Goal: Information Seeking & Learning: Learn about a topic

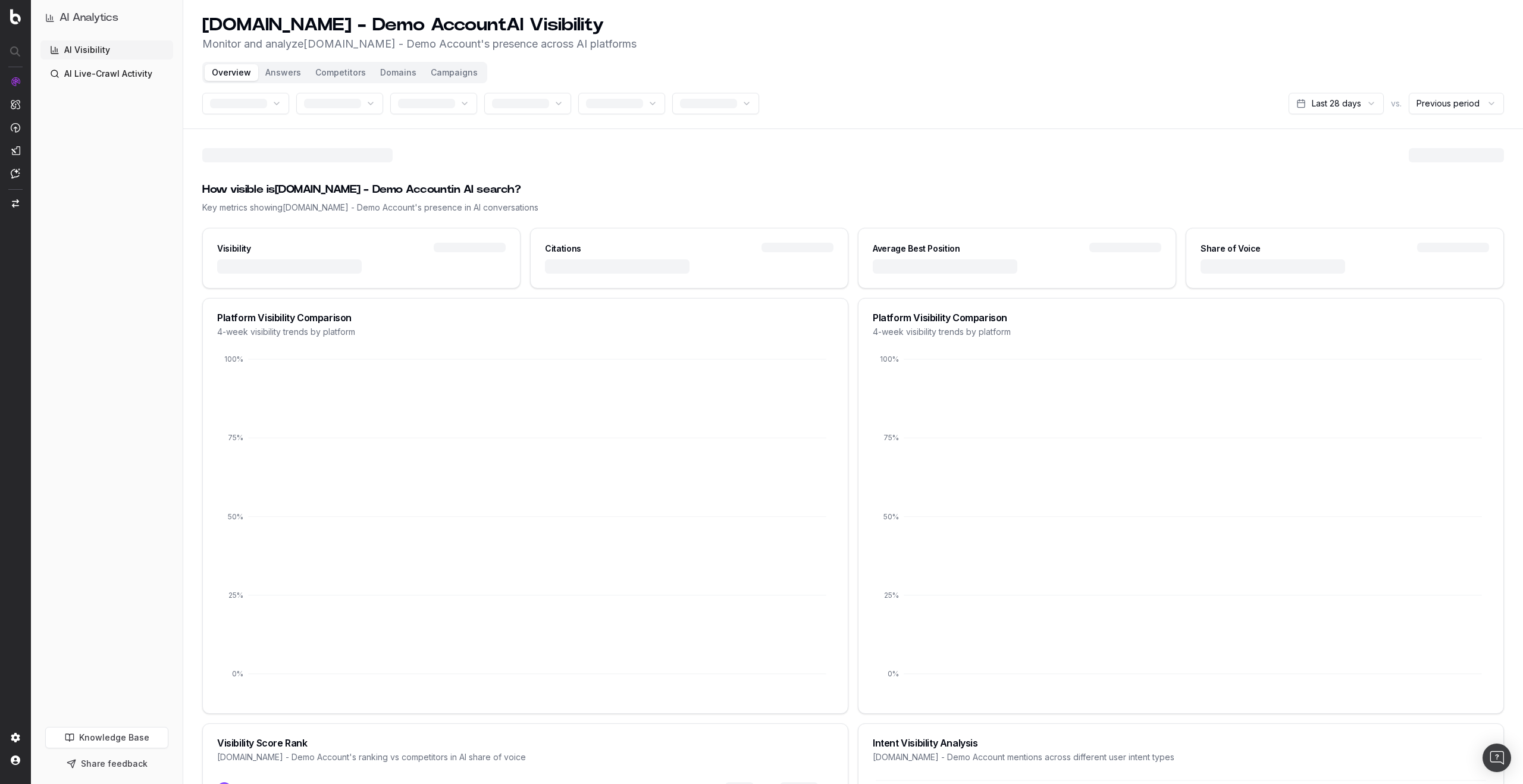
click at [117, 74] on link "AI Live-Crawl Activity" at bounding box center [106, 74] width 133 height 19
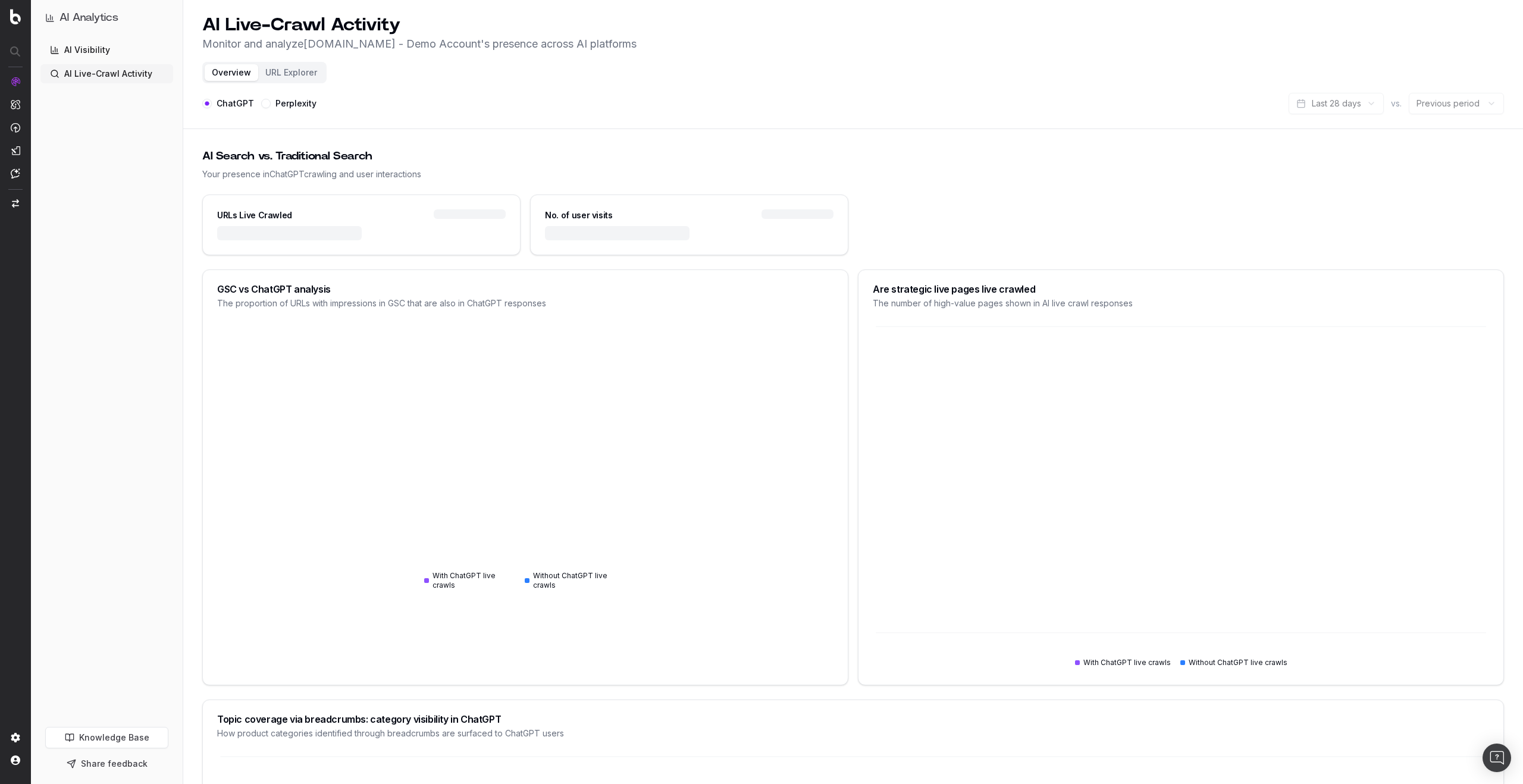
click at [580, 122] on header "AI Live-Crawl Activity Monitor and analyze UHND.com - Demo Account 's presence …" at bounding box center [852, 64] width 1339 height 129
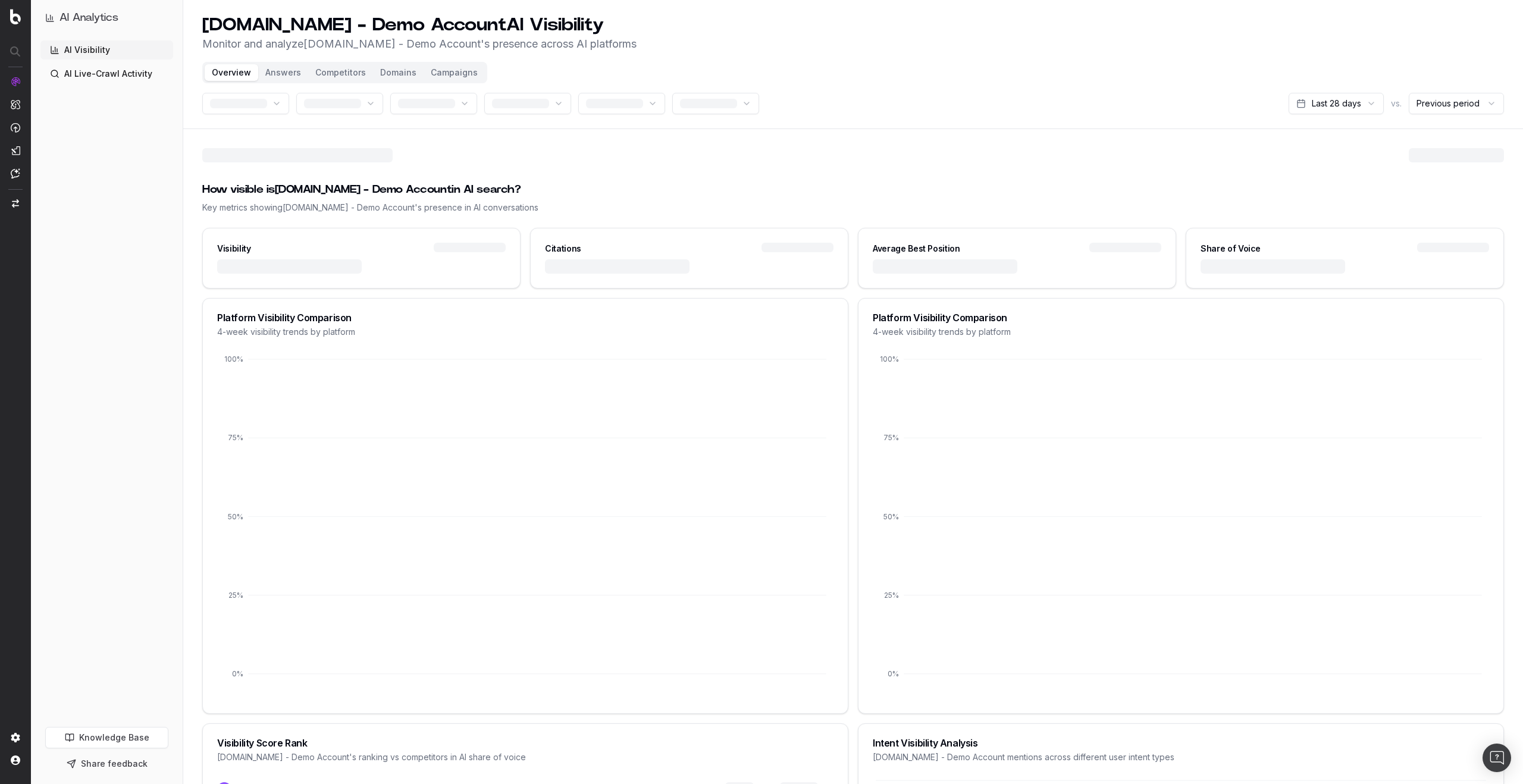
click at [126, 73] on link "AI Live-Crawl Activity" at bounding box center [106, 74] width 133 height 19
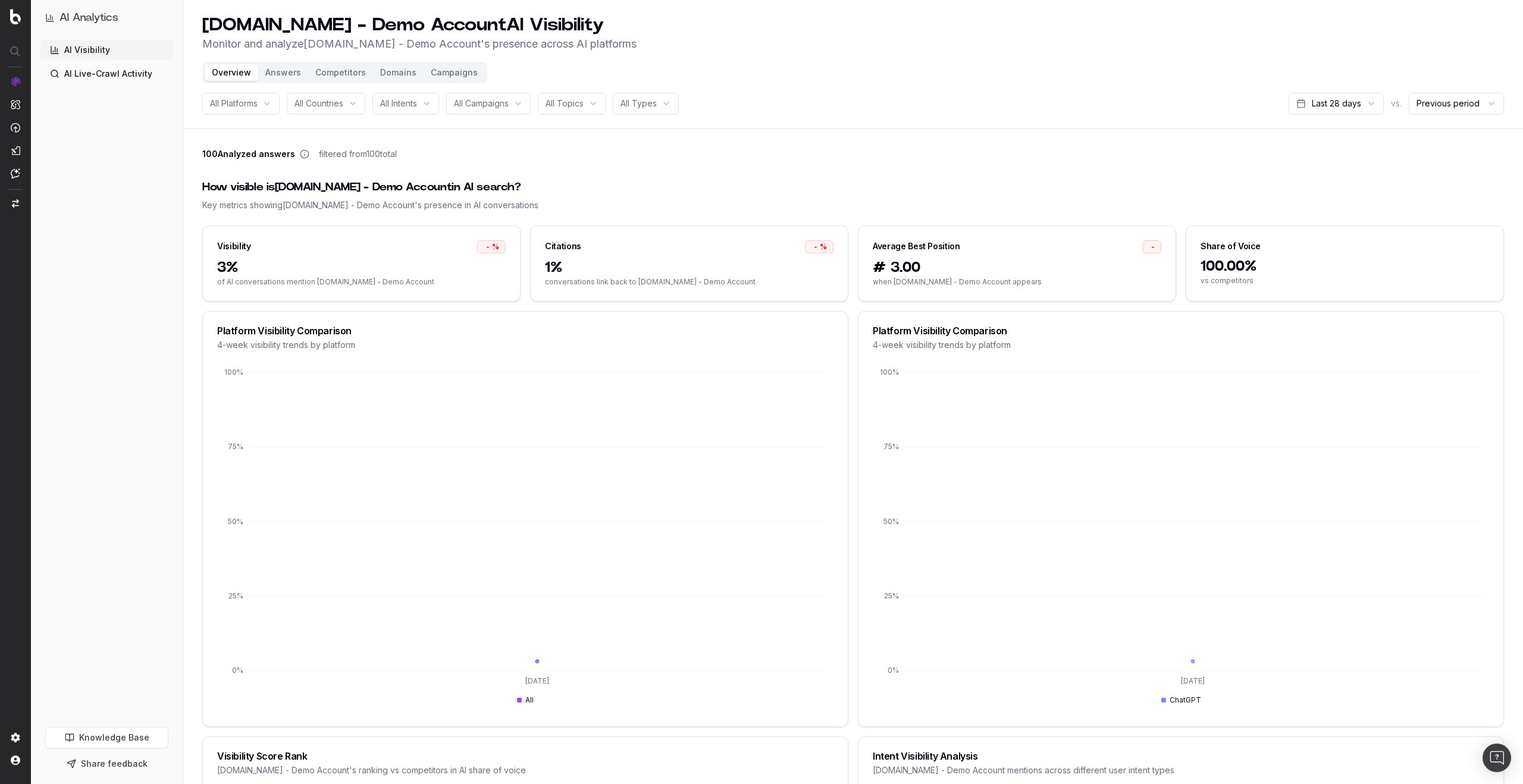
click at [129, 77] on link "AI Live-Crawl Activity" at bounding box center [106, 74] width 133 height 19
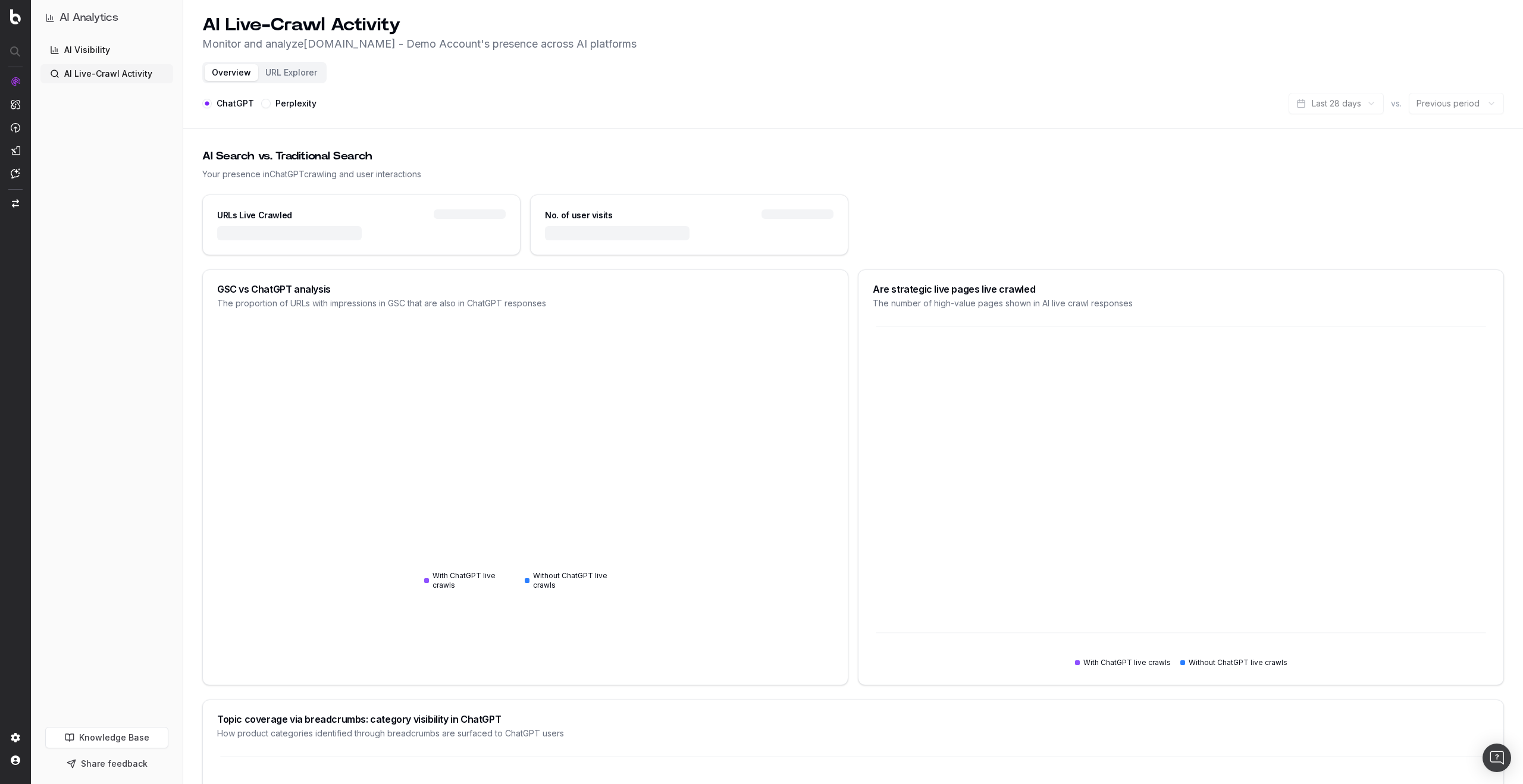
click at [615, 94] on div "ChatGPT Perplexity Last 28 days vs. Previous period" at bounding box center [853, 104] width 1302 height 22
click at [1245, 171] on div "Your presence in ChatGPT crawling and user interactions" at bounding box center [853, 174] width 1302 height 12
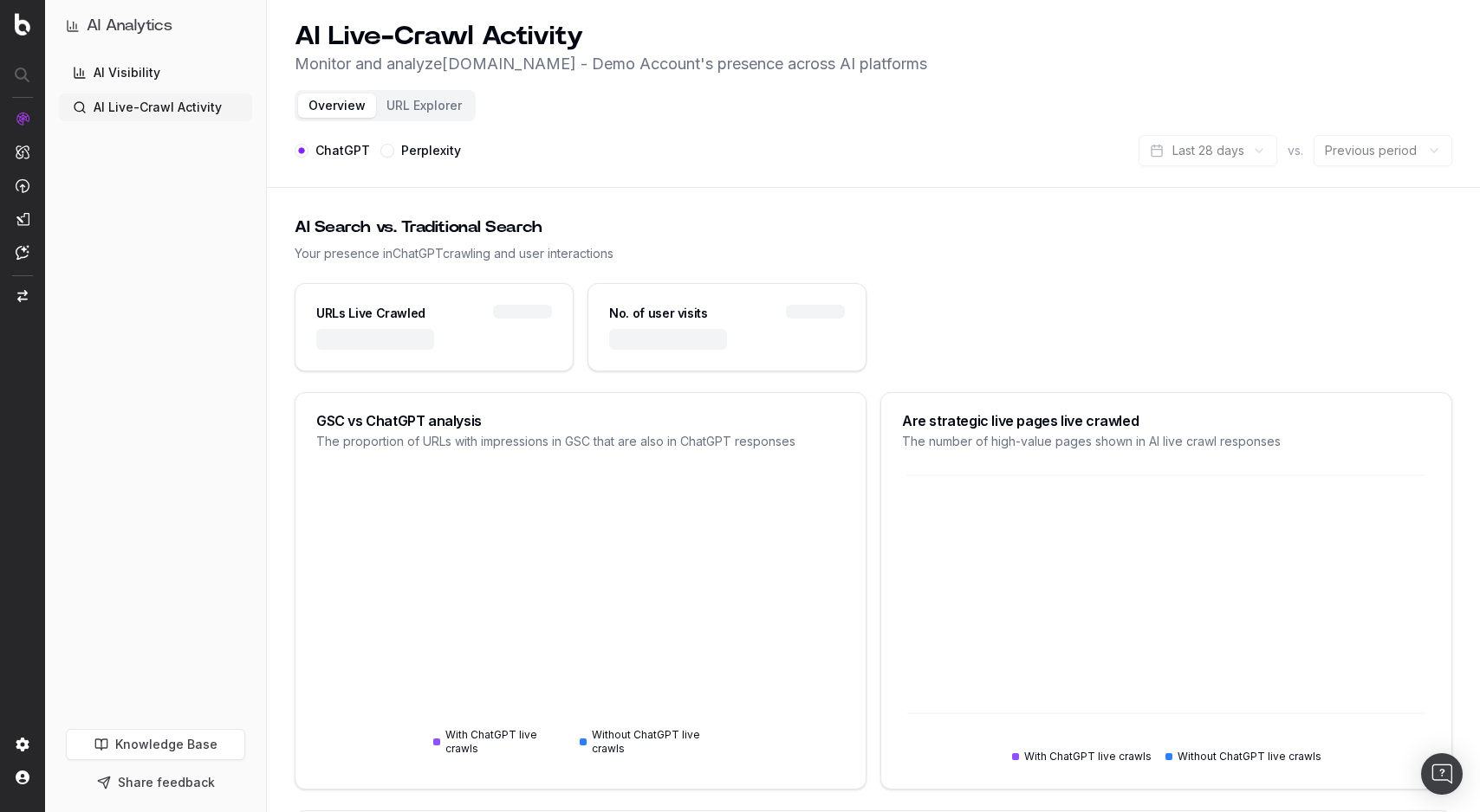
click at [164, 70] on link "AI Visibility" at bounding box center [155, 72] width 193 height 28
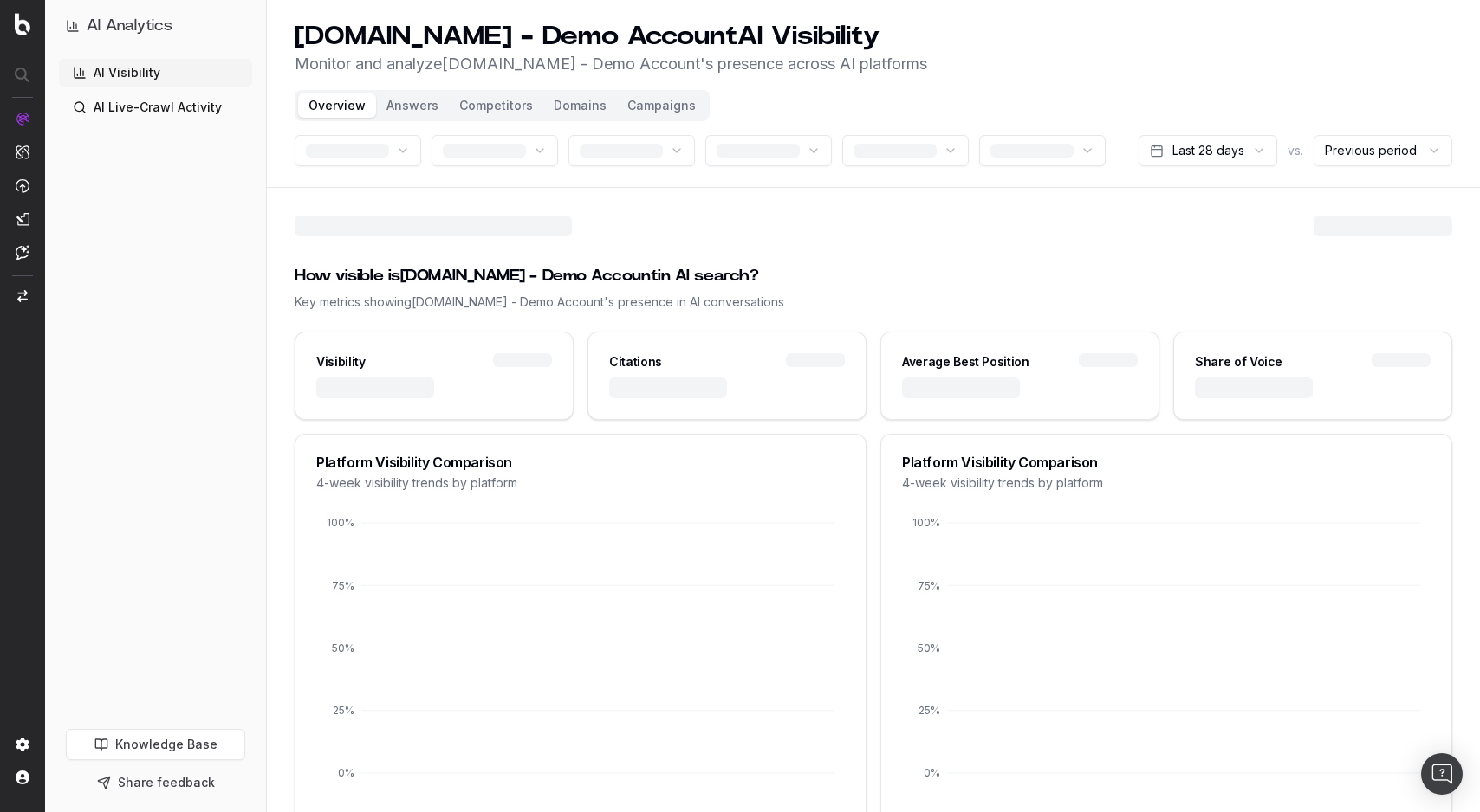
click at [582, 109] on button "Domains" at bounding box center [579, 106] width 73 height 24
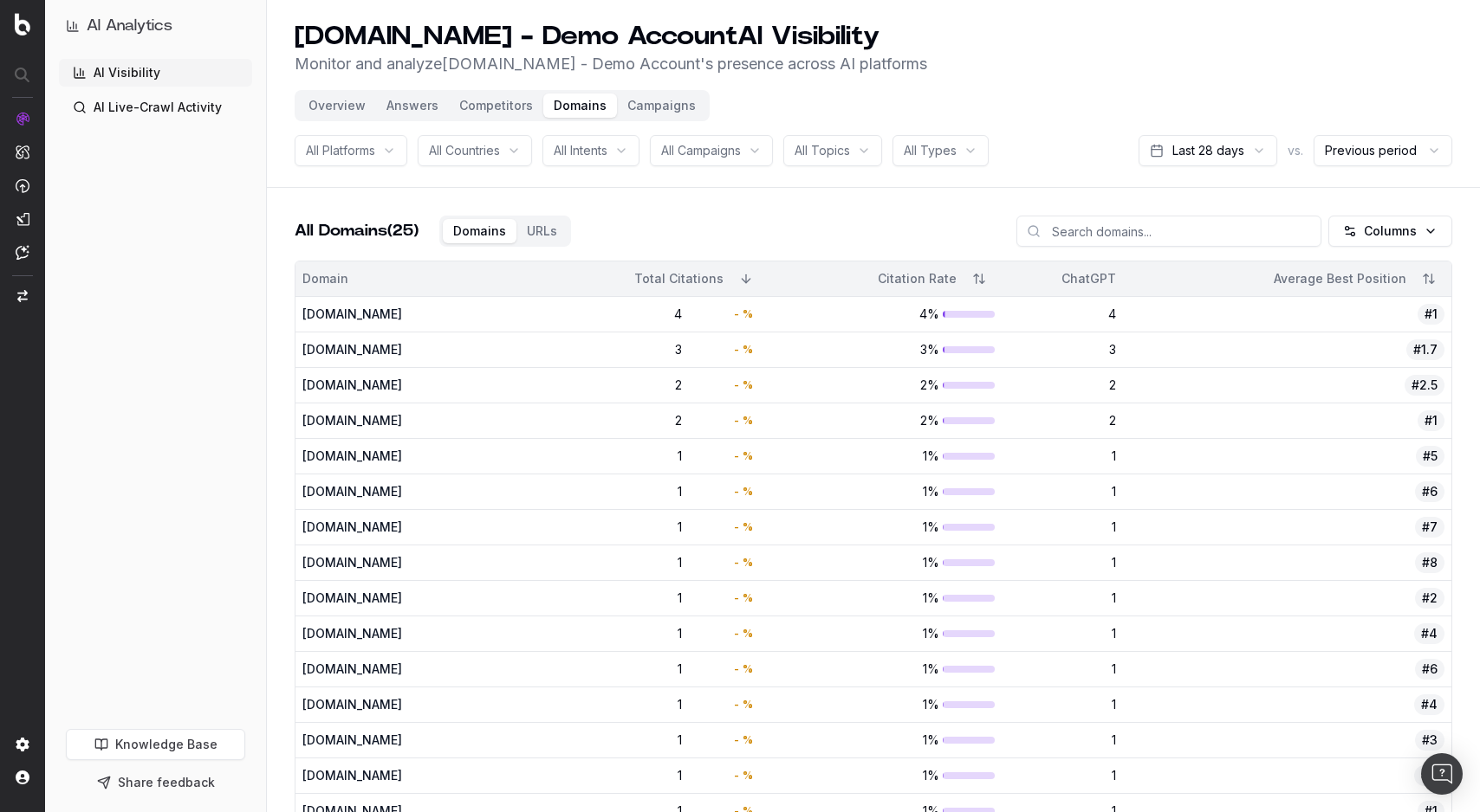
click at [1090, 230] on input at bounding box center [1168, 231] width 305 height 32
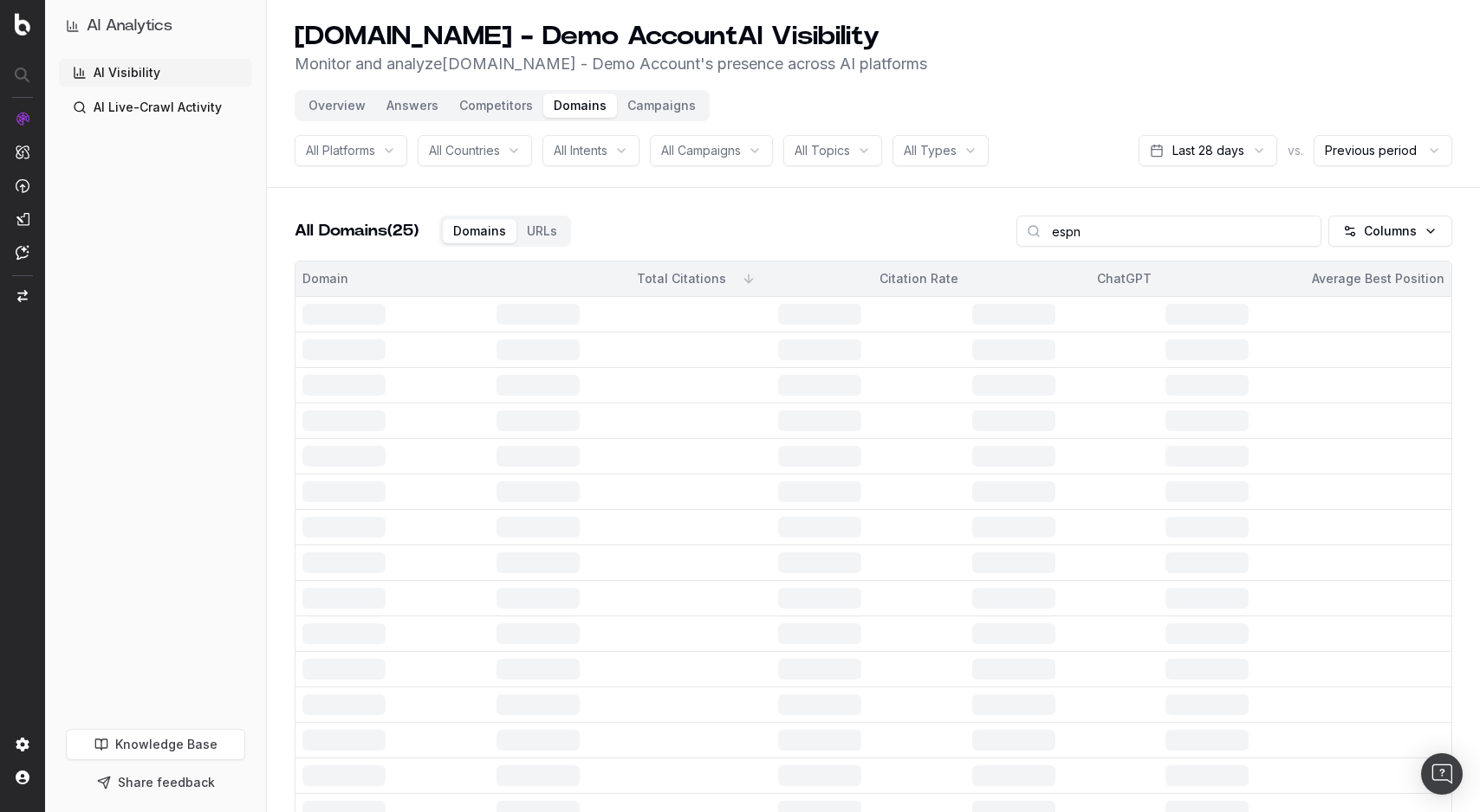
type input "espn"
click at [843, 217] on div "All Domains (25) Domains URLs espn Columns" at bounding box center [873, 238] width 1158 height 45
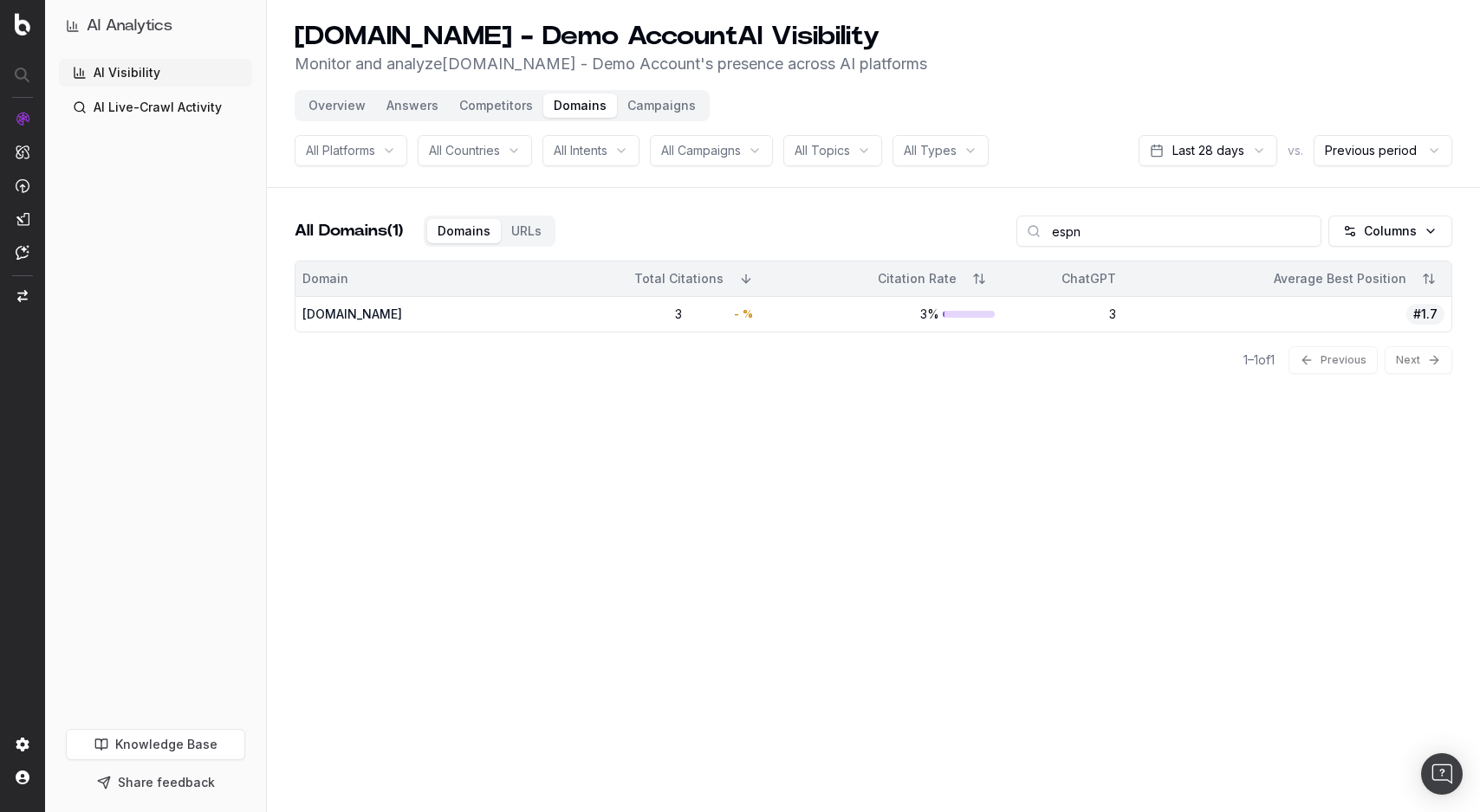
click at [1082, 227] on input "espn" at bounding box center [1168, 231] width 305 height 32
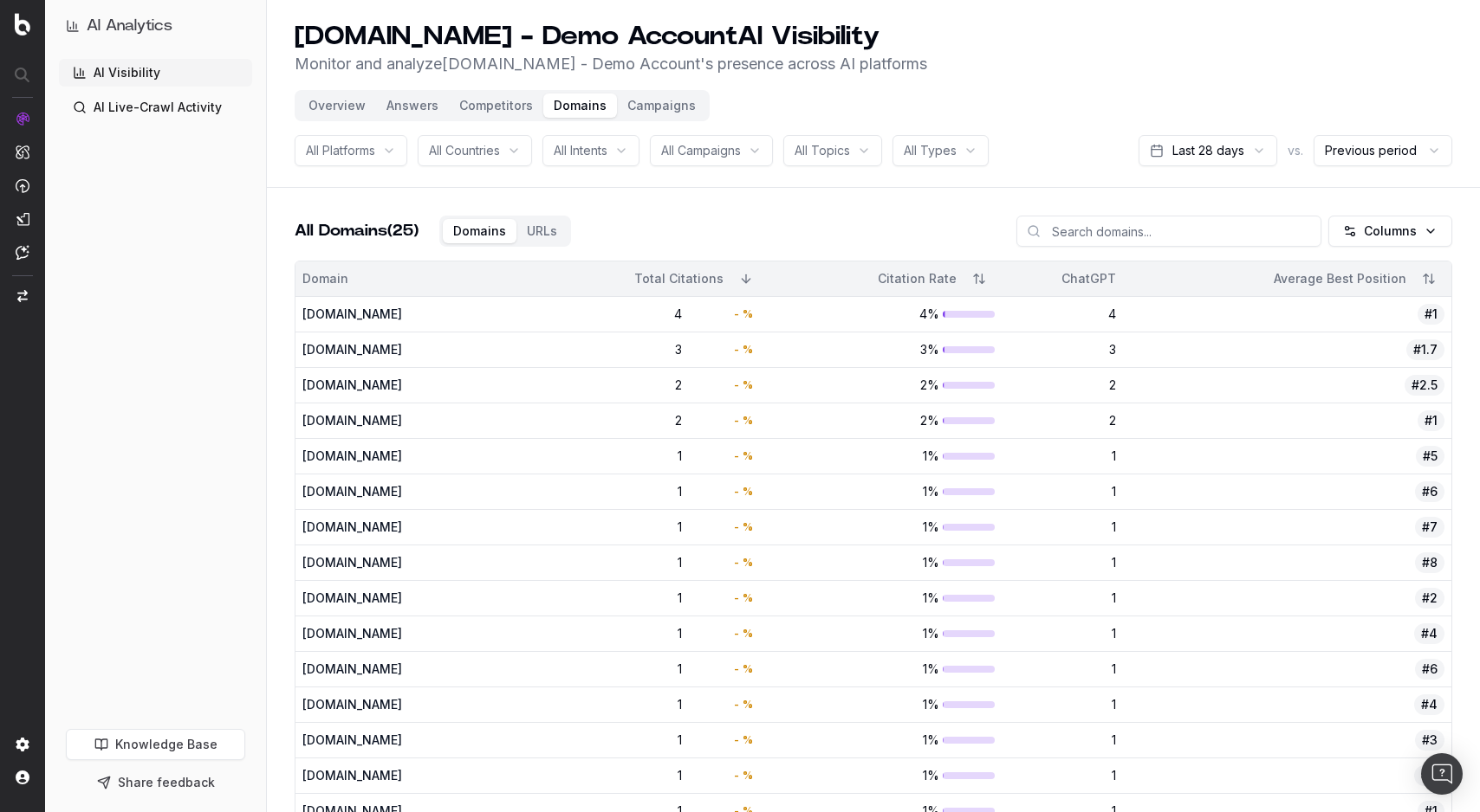
click at [1158, 234] on input at bounding box center [1168, 231] width 305 height 32
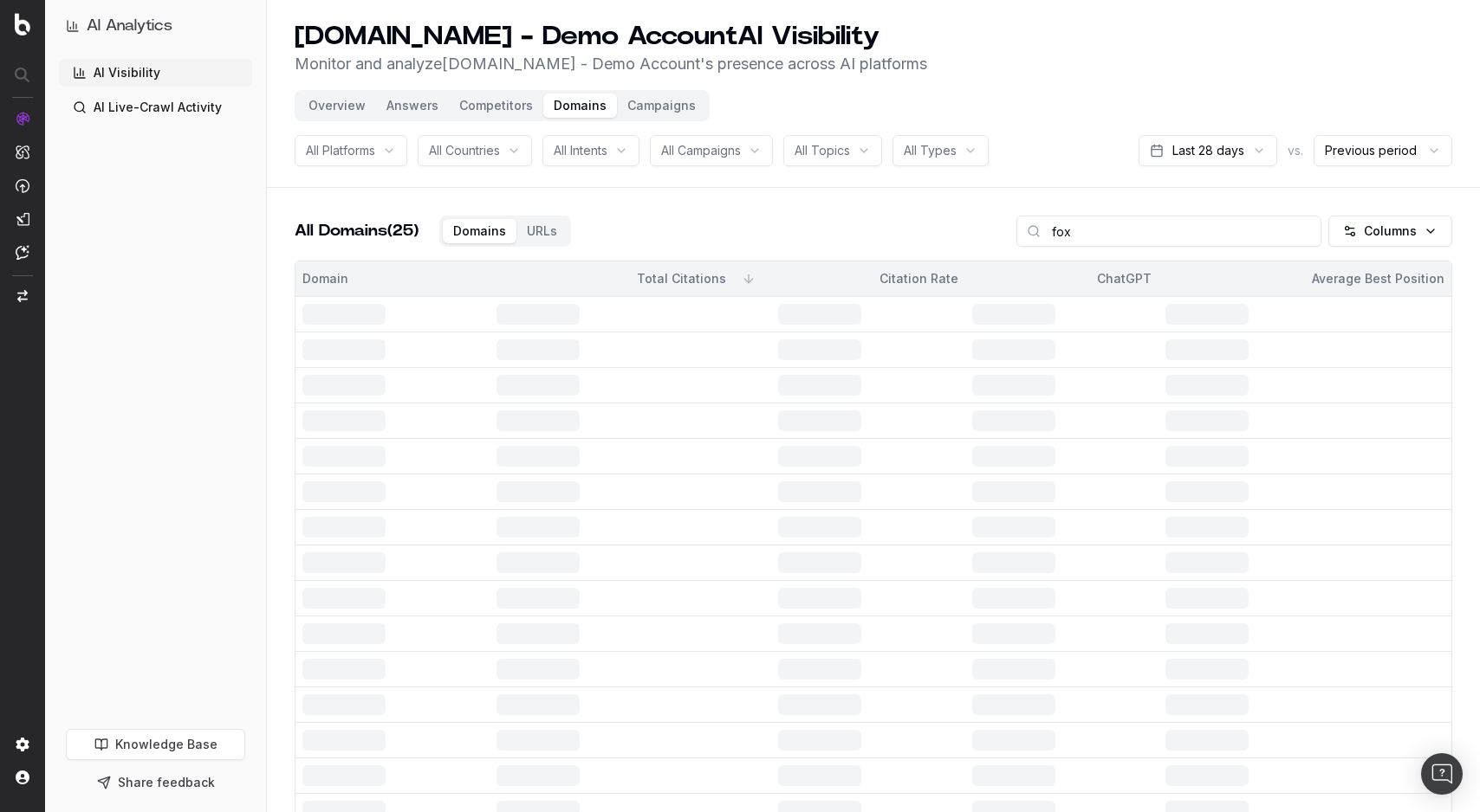
type input "fox"
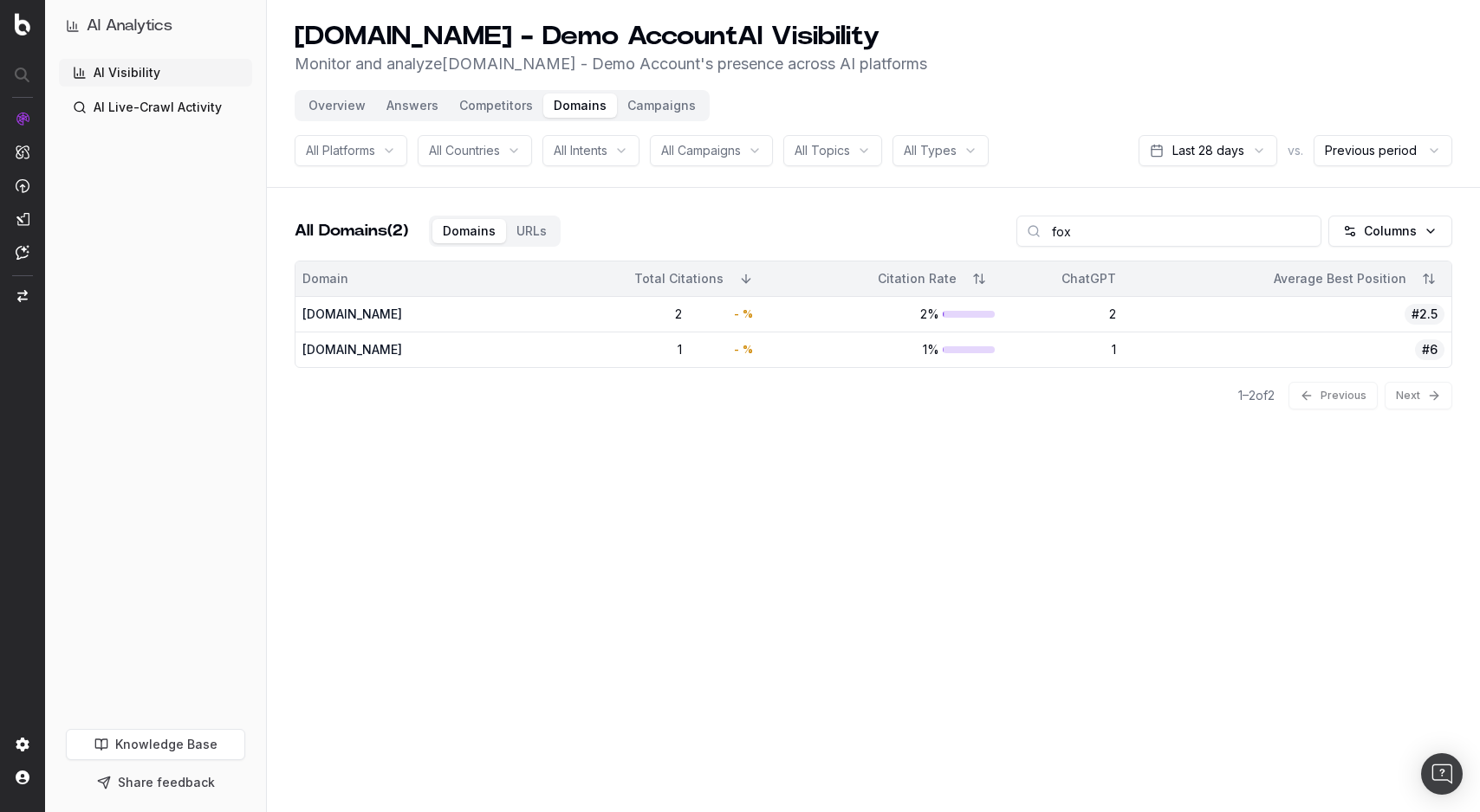
click at [593, 180] on header "[DOMAIN_NAME] - Demo Account AI Visibility Monitor and analyze [DOMAIN_NAME] - …" at bounding box center [873, 94] width 1213 height 187
click at [1240, 155] on html "AI Analytics AI Visibility AI Live-Crawl Activity Knowledge Base Share feedback…" at bounding box center [740, 406] width 1480 height 812
click at [1112, 185] on html "AI Analytics AI Visibility AI Live-Crawl Activity Knowledge Base Share feedback…" at bounding box center [740, 406] width 1480 height 812
click at [1136, 226] on input "fox" at bounding box center [1168, 231] width 305 height 32
